Goal: Check status

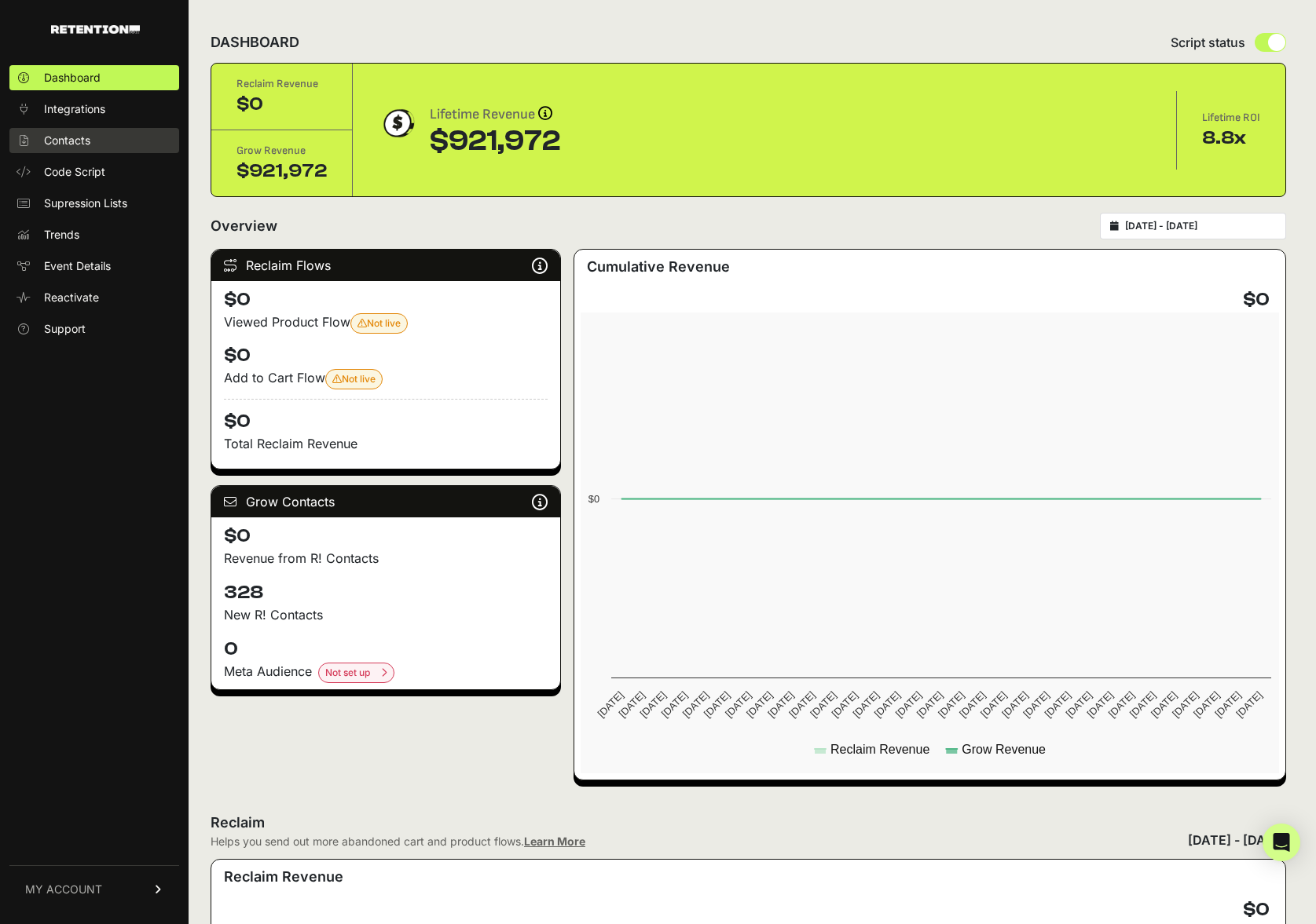
click at [68, 141] on span "Contacts" at bounding box center [67, 141] width 46 height 15
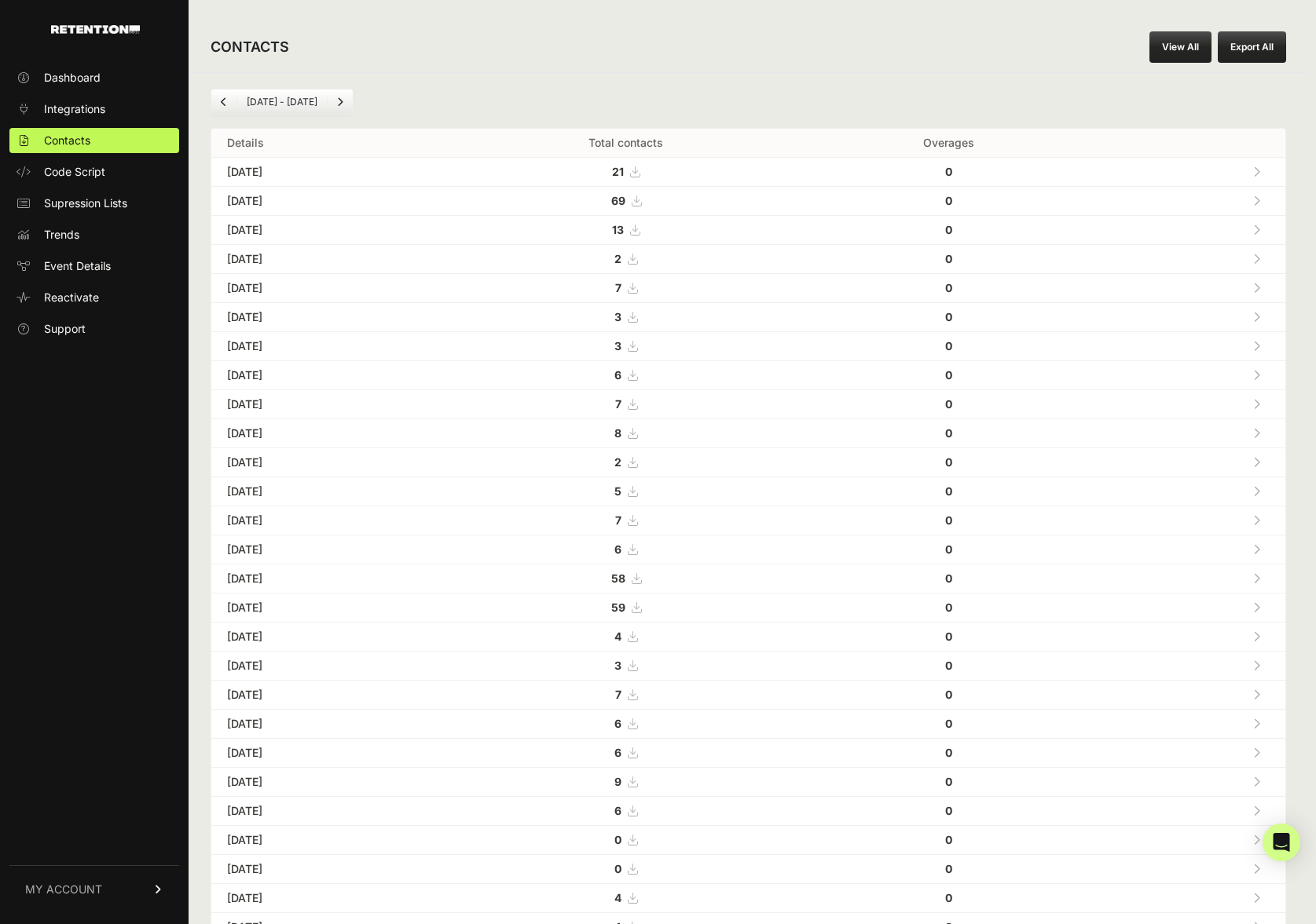
click at [337, 102] on icon "Next" at bounding box center [340, 102] width 6 height 9
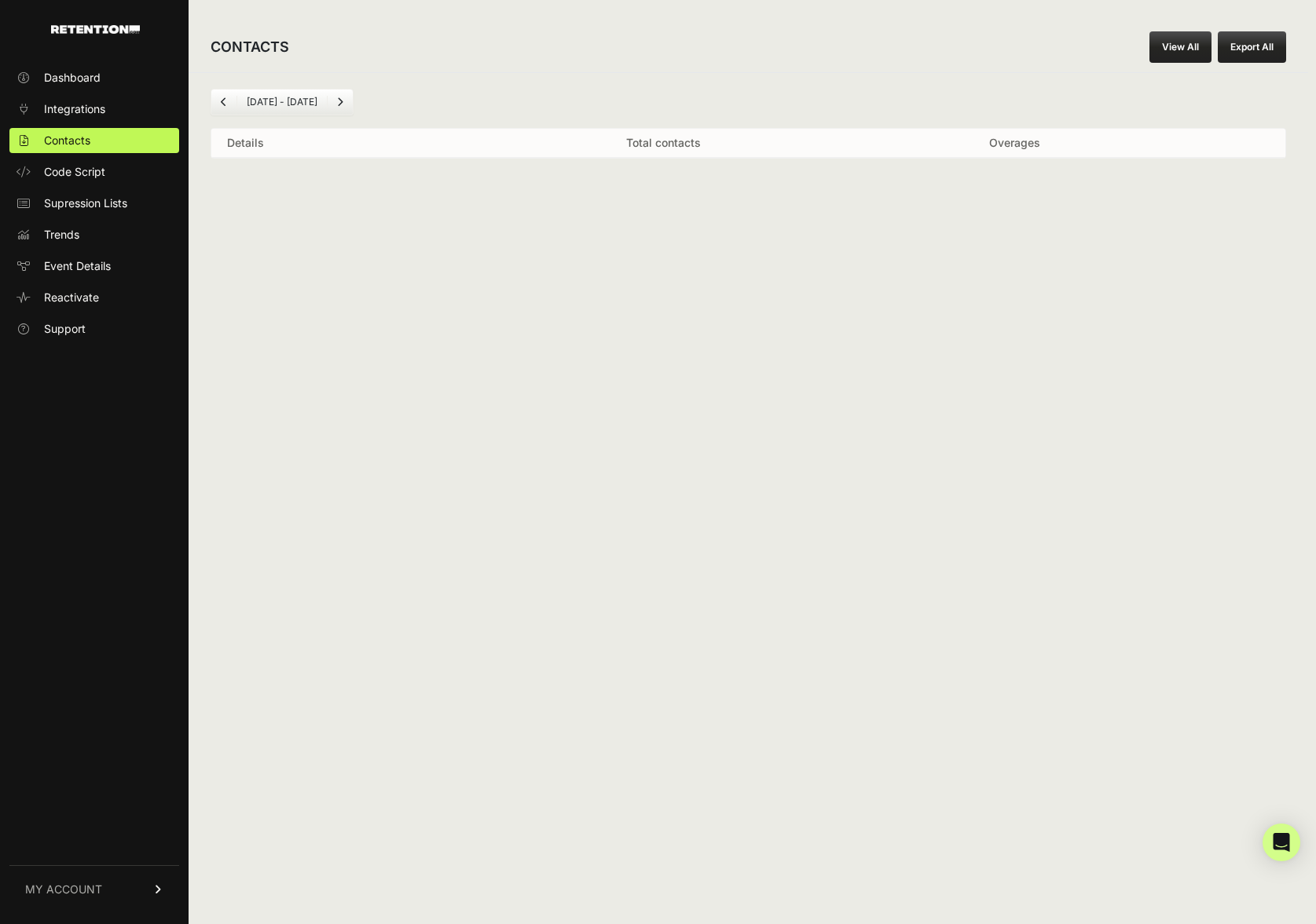
click at [224, 104] on icon "Previous" at bounding box center [224, 102] width 6 height 9
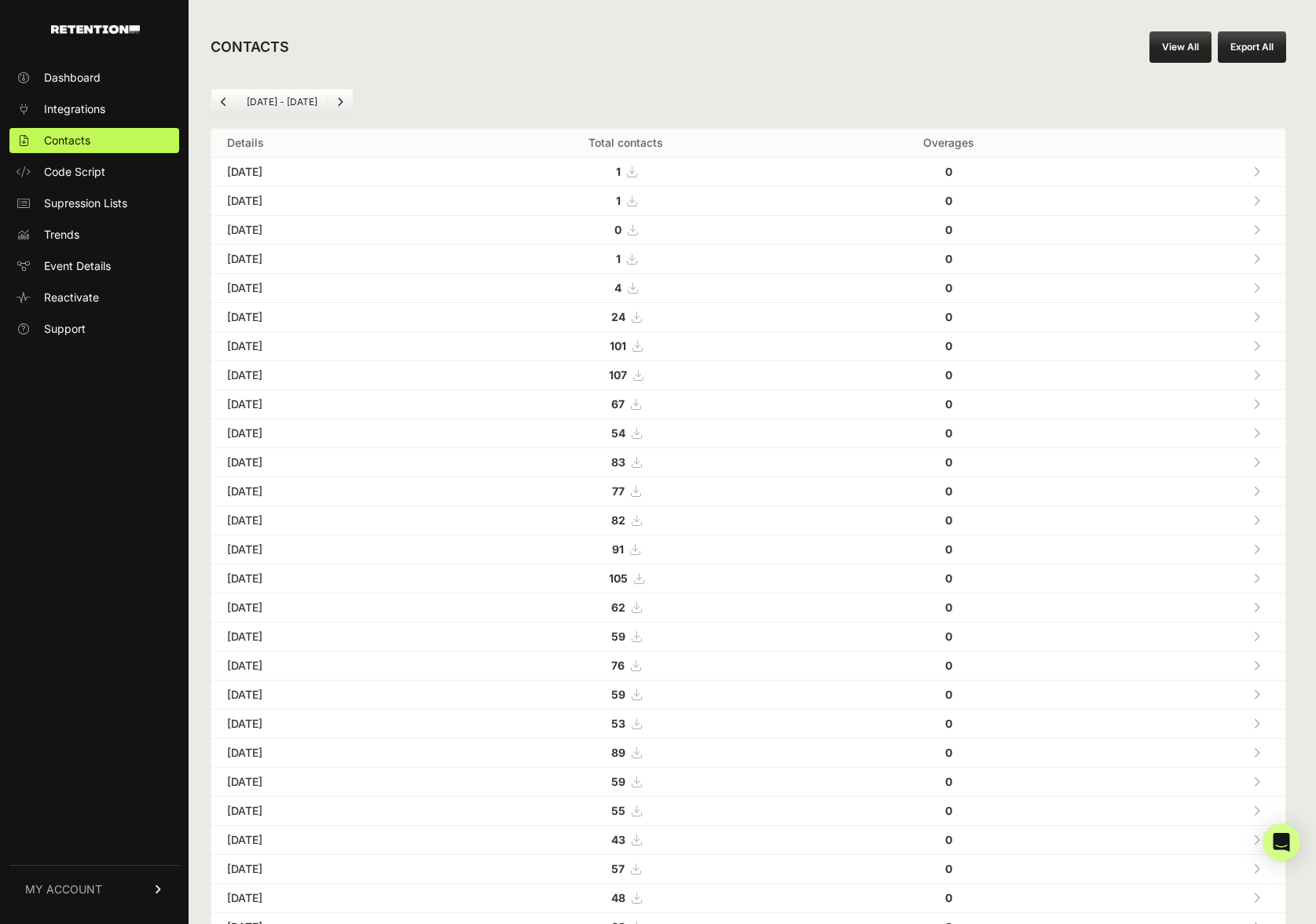
click at [224, 102] on icon "Previous" at bounding box center [224, 102] width 6 height 9
click at [334, 99] on link "Next" at bounding box center [340, 102] width 25 height 25
